Goal: Information Seeking & Learning: Learn about a topic

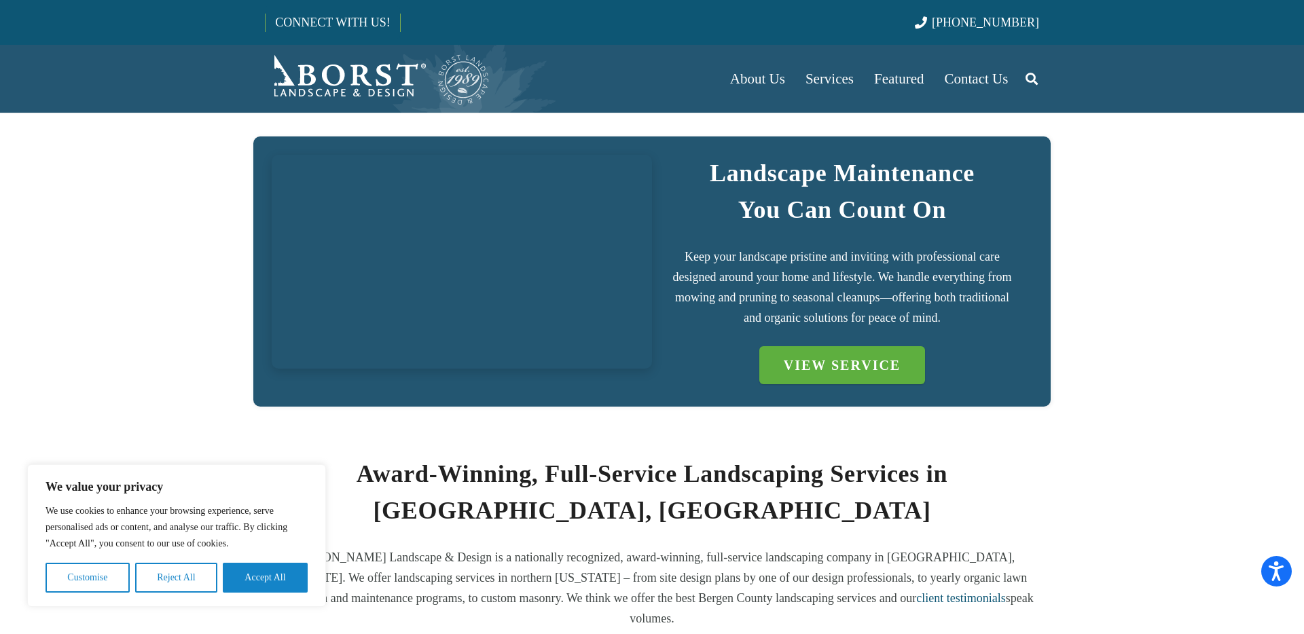
scroll to position [363, 0]
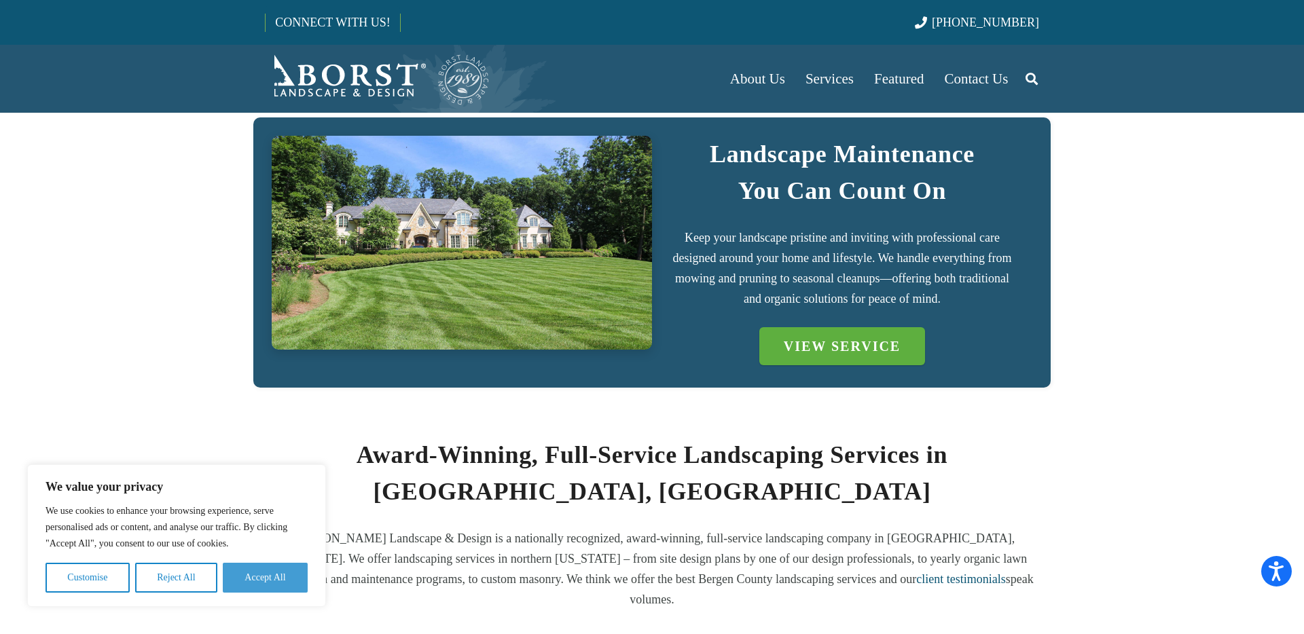
drag, startPoint x: 251, startPoint y: 572, endPoint x: 248, endPoint y: 565, distance: 7.3
click at [251, 572] on button "Accept All" at bounding box center [265, 578] width 85 height 30
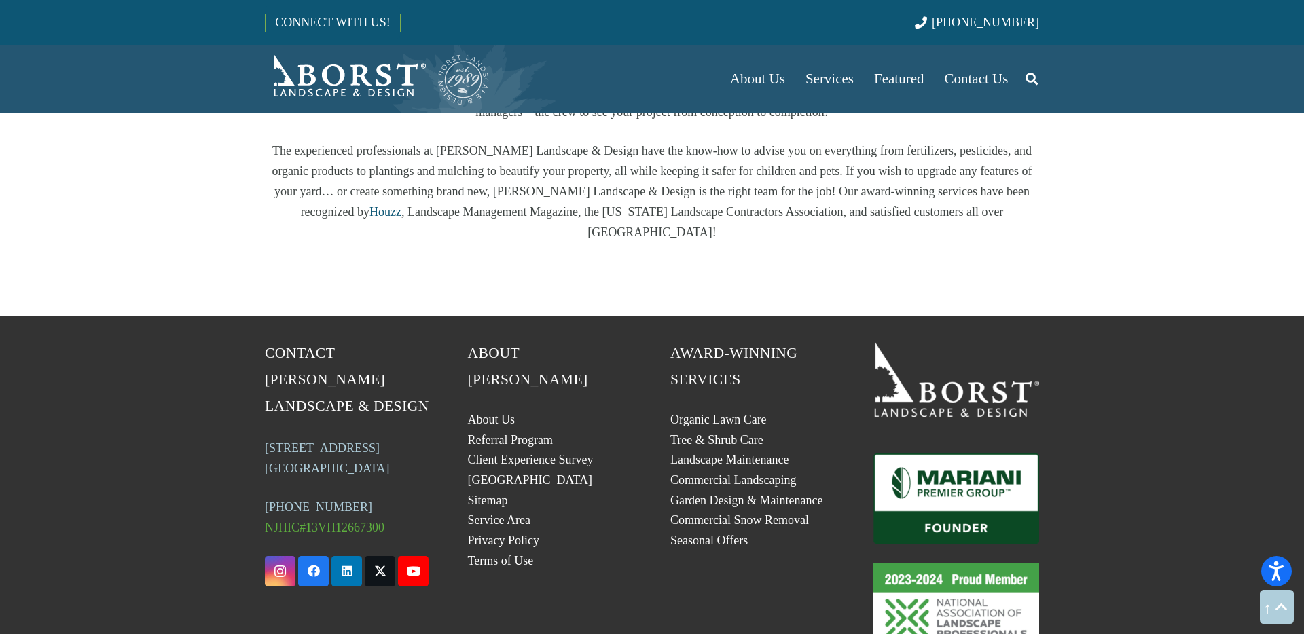
scroll to position [2590, 0]
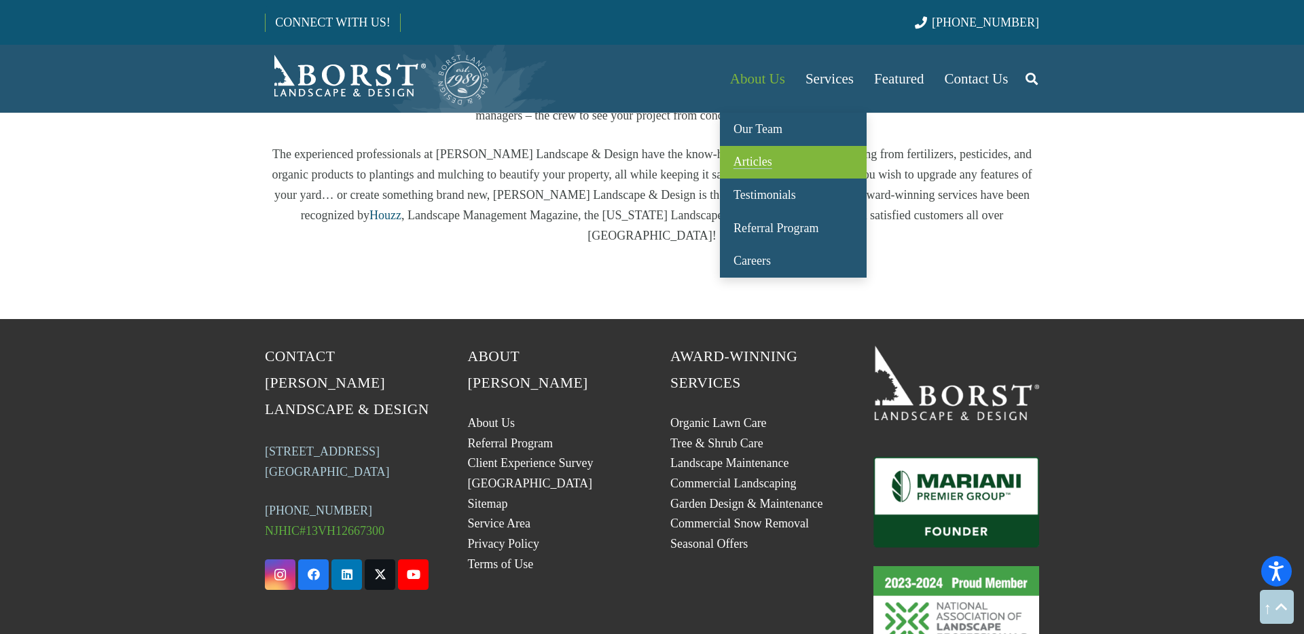
click at [763, 159] on span "Articles" at bounding box center [752, 162] width 39 height 14
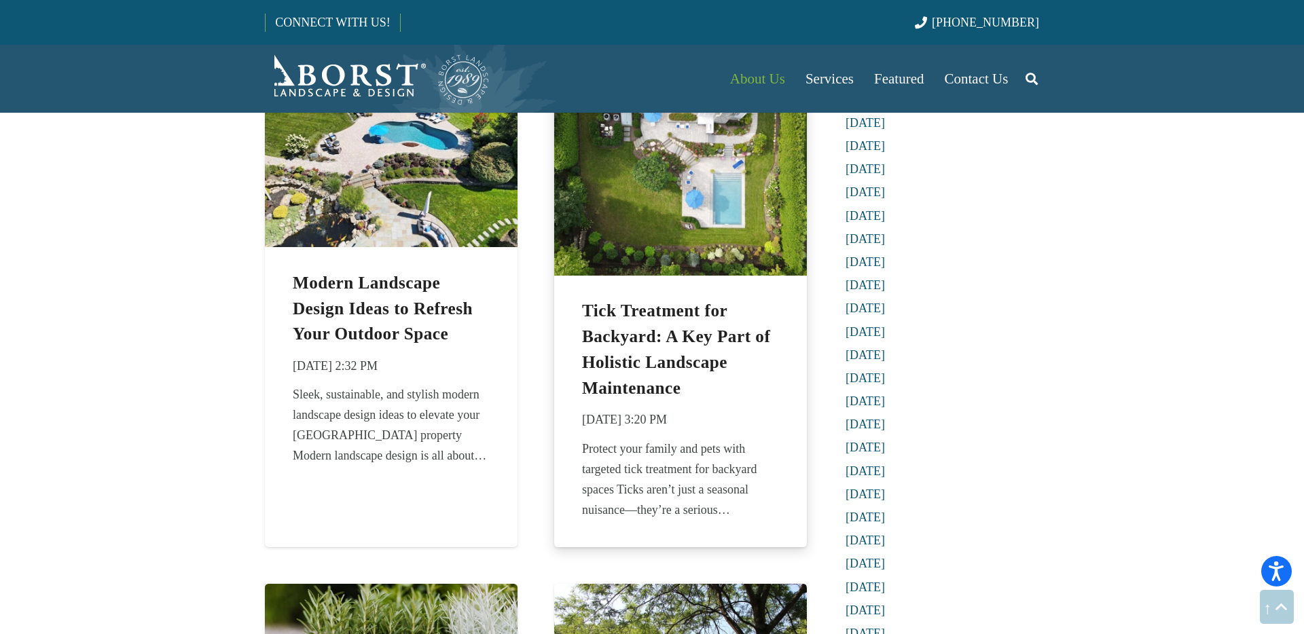
scroll to position [720, 0]
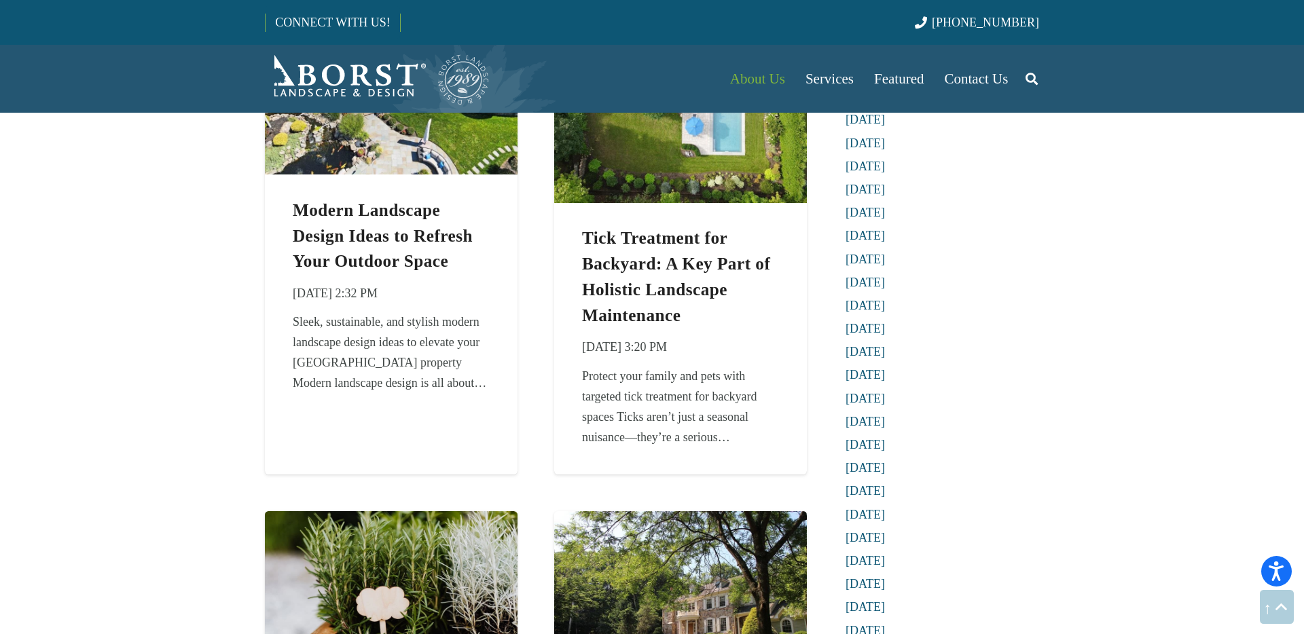
click at [361, 79] on img "Borst-Logo" at bounding box center [377, 79] width 225 height 54
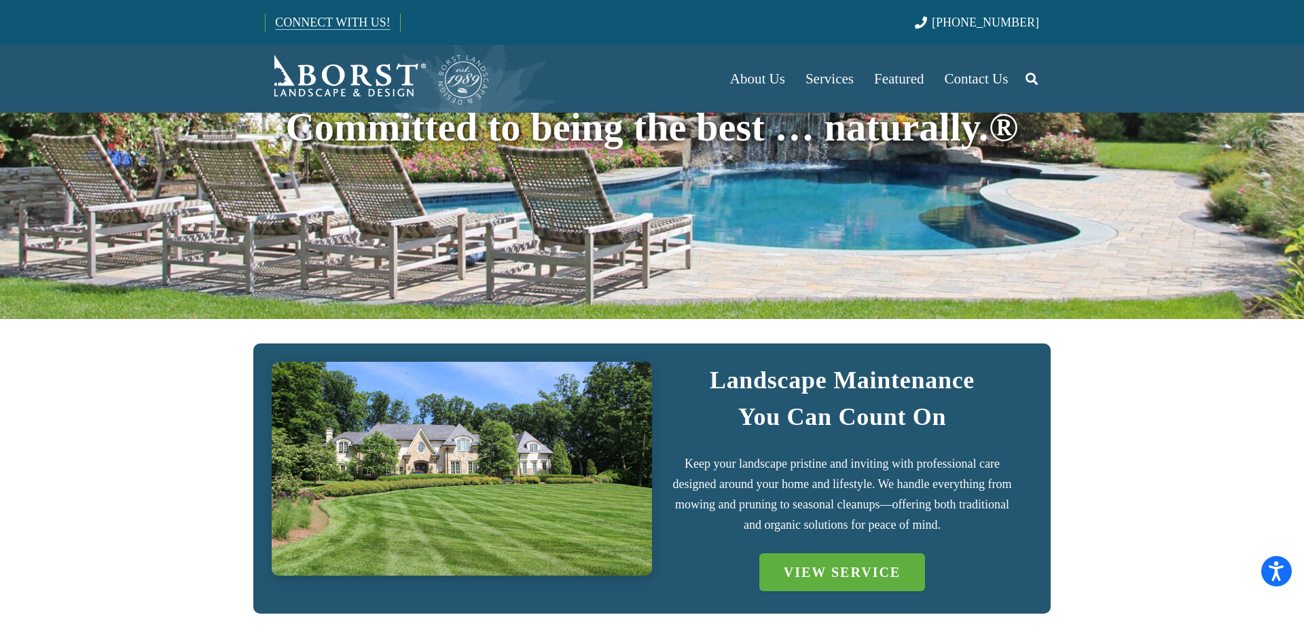
scroll to position [134, 0]
